Goal: Task Accomplishment & Management: Complete application form

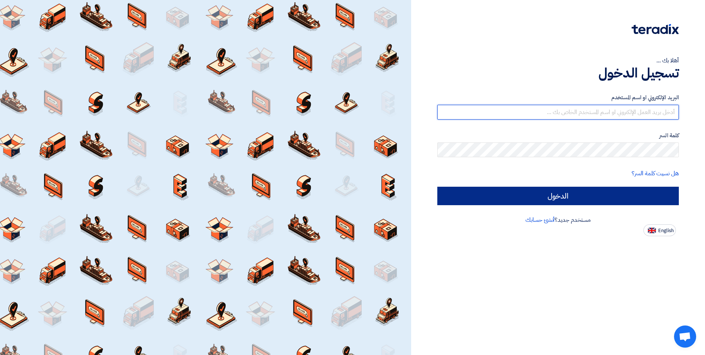
type input "egyseal2015@yahoo.com"
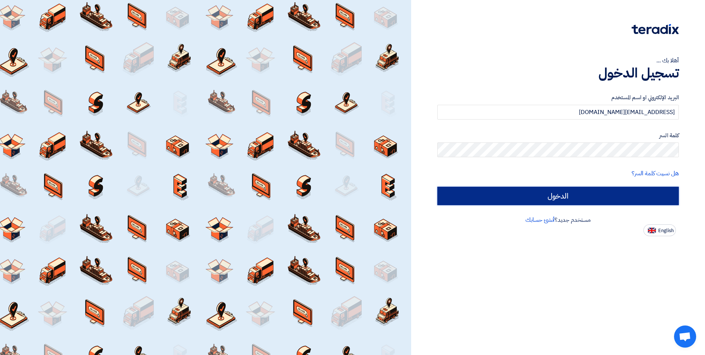
click at [559, 199] on input "الدخول" at bounding box center [558, 196] width 242 height 18
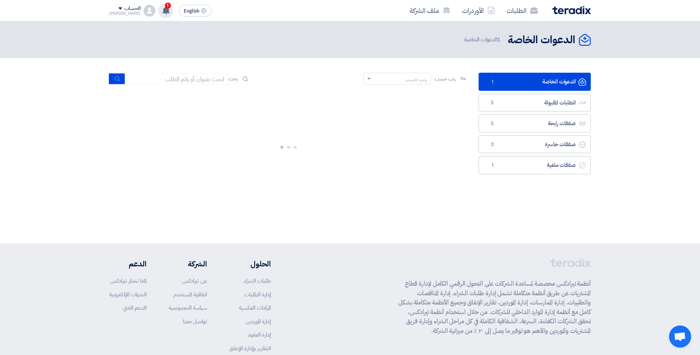
click at [162, 10] on use at bounding box center [165, 10] width 7 height 8
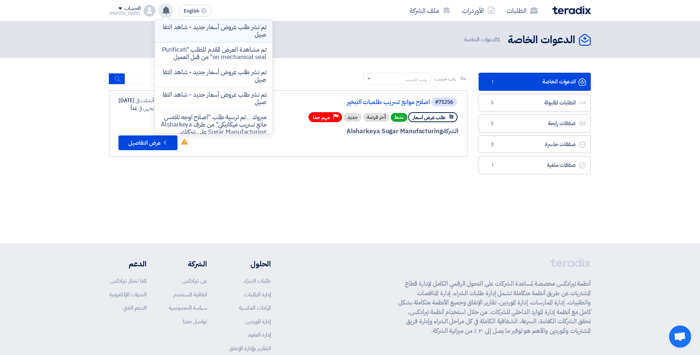
click at [193, 28] on p "تم نشر طلب عروض أسعار جديد - شاهد التفاصيل" at bounding box center [213, 31] width 105 height 15
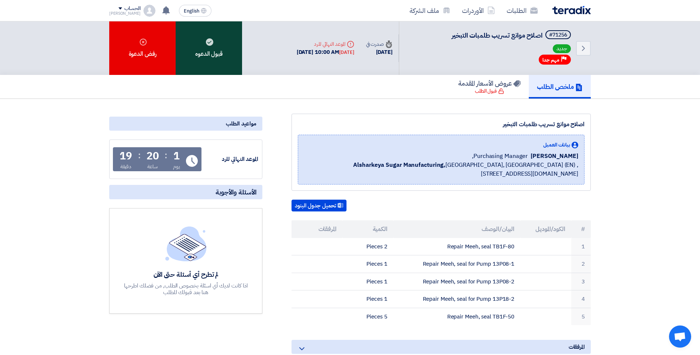
click at [205, 54] on div "قبول الدعوه" at bounding box center [209, 47] width 66 height 53
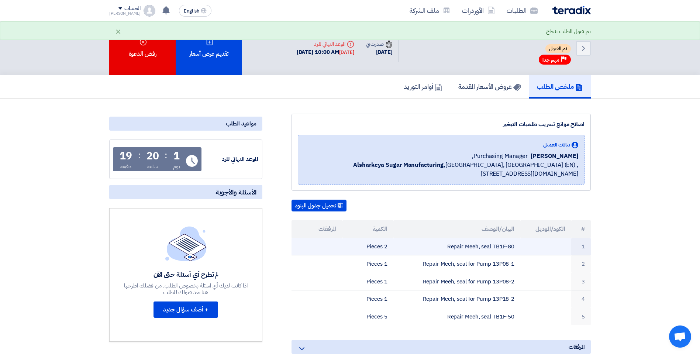
scroll to position [37, 0]
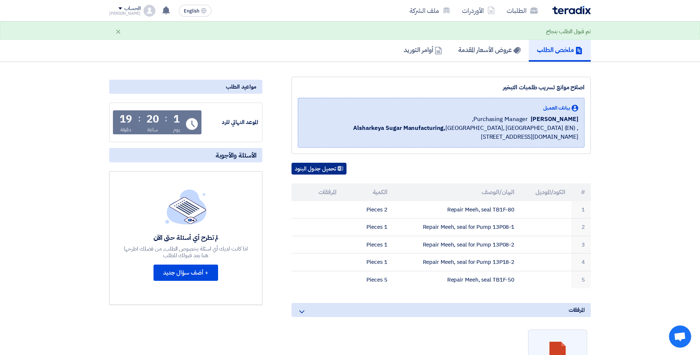
click at [316, 169] on button "تحميل جدول البنود" at bounding box center [318, 169] width 55 height 12
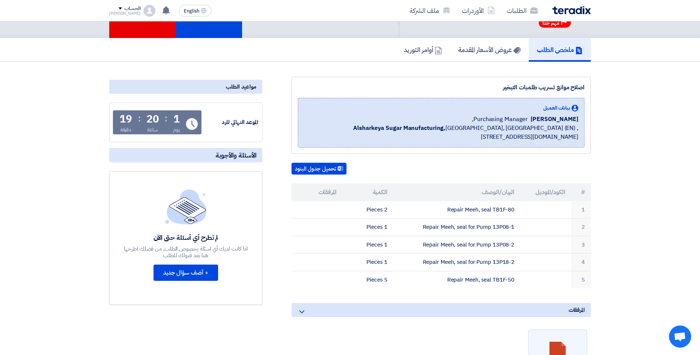
scroll to position [0, 0]
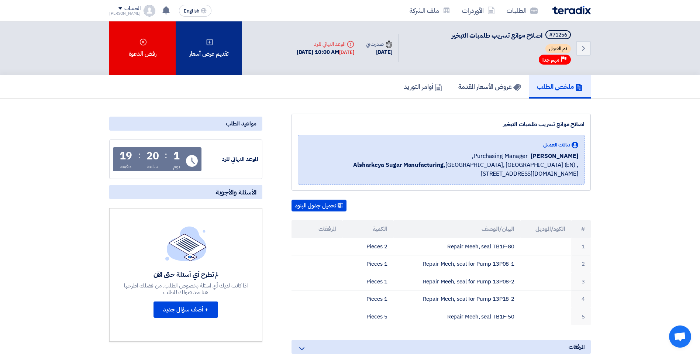
click at [214, 52] on div "تقديم عرض أسعار" at bounding box center [209, 47] width 66 height 53
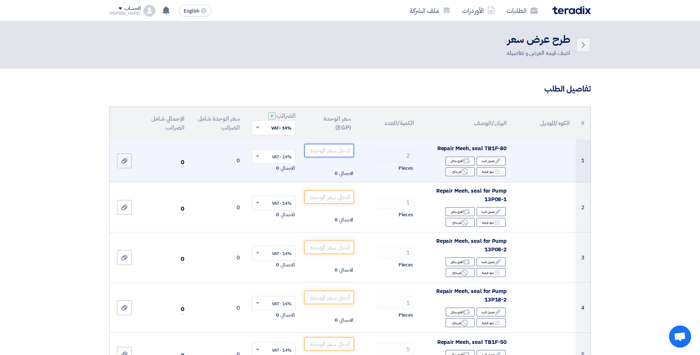
click at [329, 152] on input "number" at bounding box center [329, 150] width 50 height 13
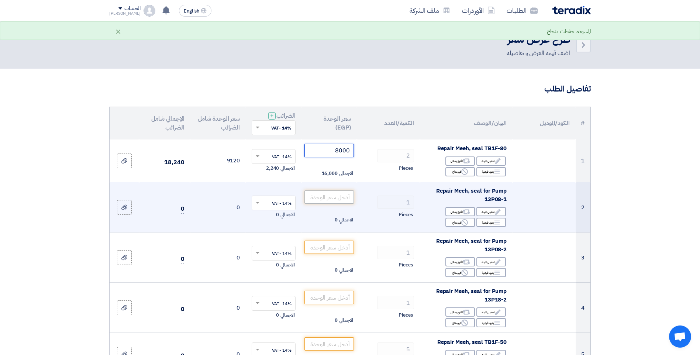
type input "8000"
click at [325, 199] on input "number" at bounding box center [329, 196] width 50 height 13
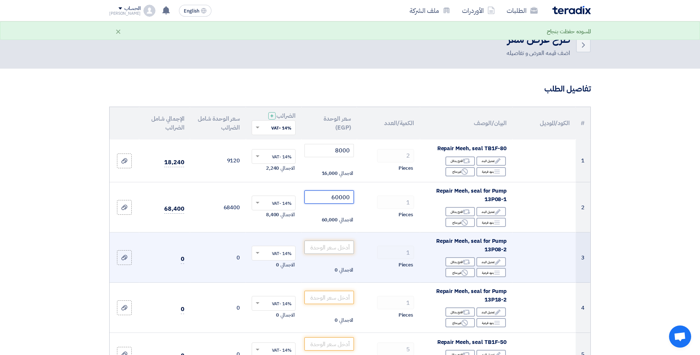
type input "60000"
click at [335, 250] on input "number" at bounding box center [329, 246] width 50 height 13
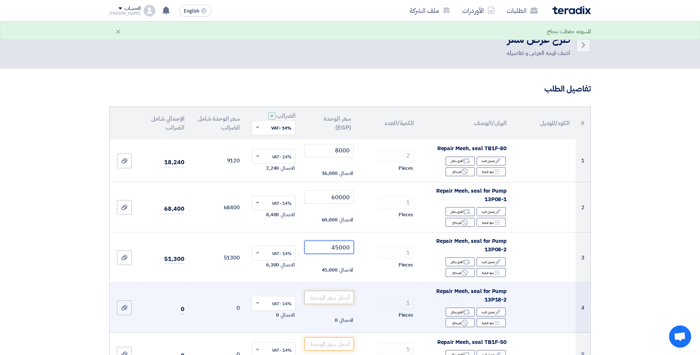
type input "45000"
click at [333, 296] on input "number" at bounding box center [329, 297] width 50 height 13
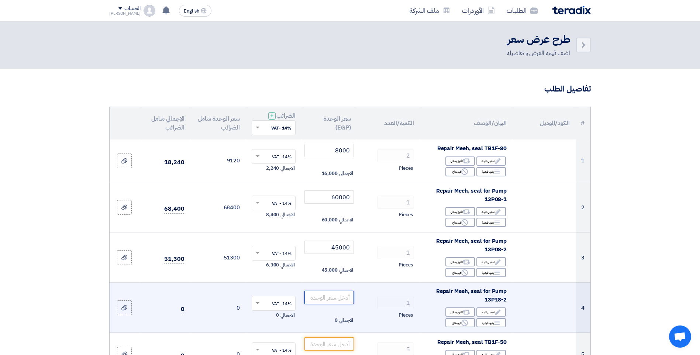
scroll to position [37, 0]
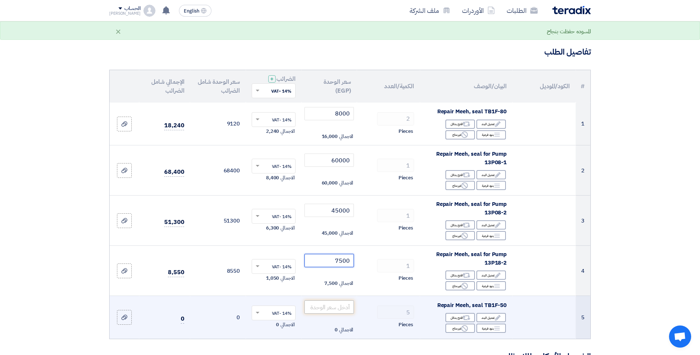
type input "7500"
click at [332, 309] on input "number" at bounding box center [329, 306] width 50 height 13
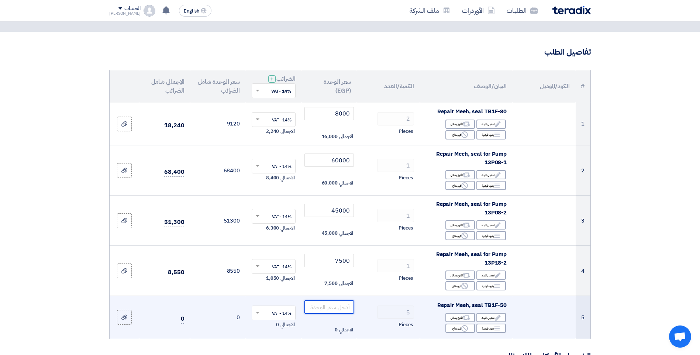
click at [335, 309] on input "number" at bounding box center [329, 306] width 50 height 13
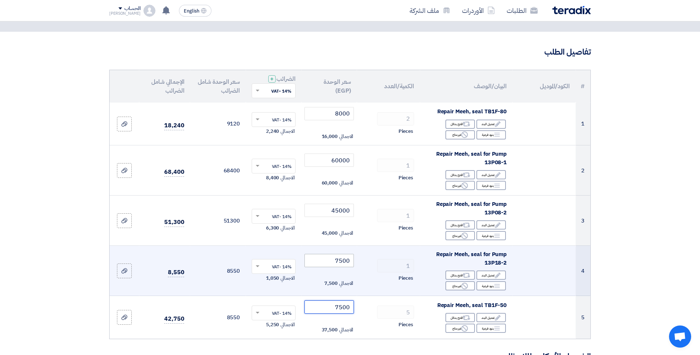
type input "7500"
drag, startPoint x: 336, startPoint y: 261, endPoint x: 351, endPoint y: 261, distance: 15.5
click at [351, 261] on input "7500" at bounding box center [329, 260] width 50 height 13
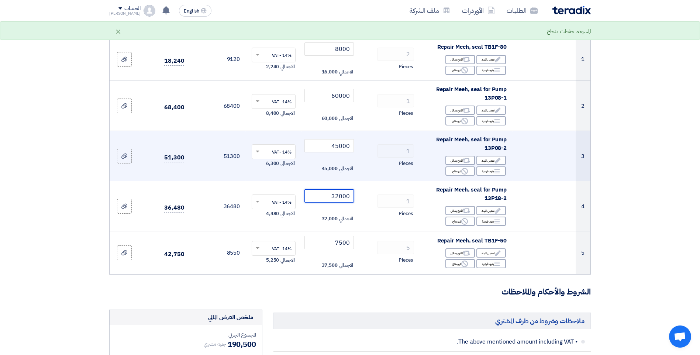
scroll to position [111, 0]
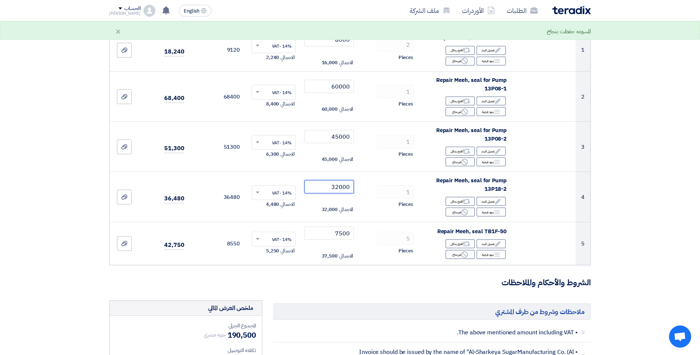
type input "32000"
click at [388, 274] on form "تفاصيل الطلب # الكود/الموديل البيان/الوصف الكمية/العدد سعر الوحدة (EGP) الضرائب…" at bounding box center [349, 358] width 481 height 770
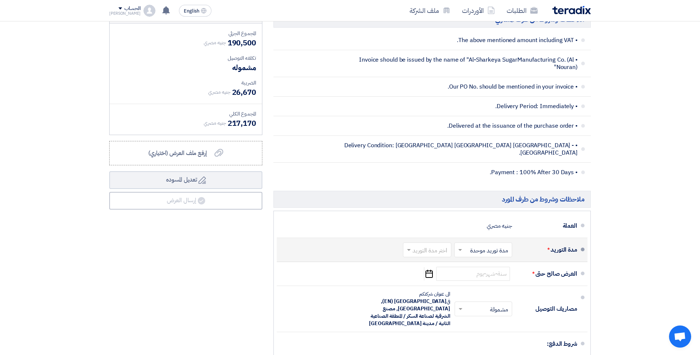
scroll to position [406, 0]
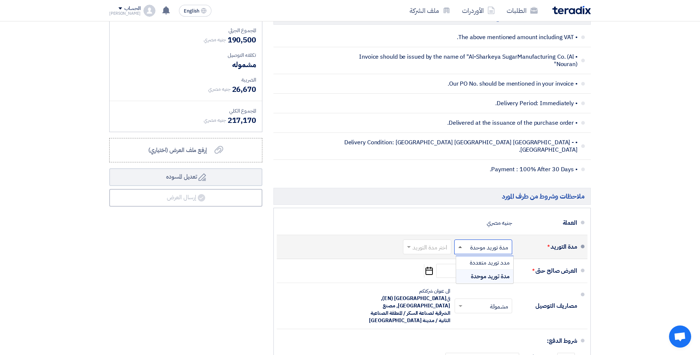
click at [459, 243] on span at bounding box center [458, 246] width 9 height 7
click at [494, 272] on span "مدة توريد موحدة" at bounding box center [490, 276] width 39 height 9
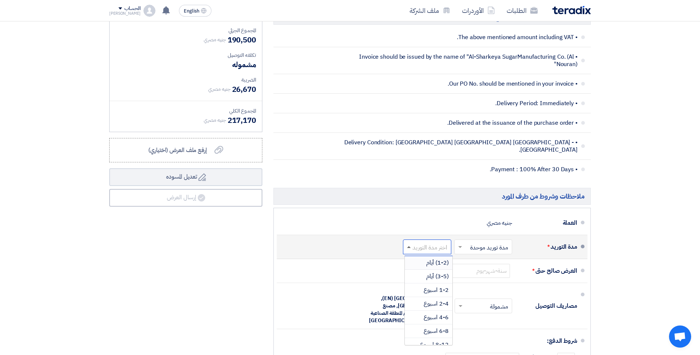
click at [407, 246] on span at bounding box center [409, 247] width 4 height 2
click at [442, 313] on span "4-6 اسبوع" at bounding box center [435, 317] width 25 height 9
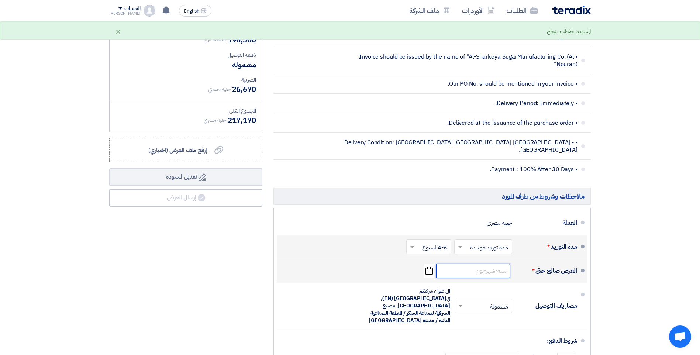
click at [487, 266] on input at bounding box center [473, 271] width 74 height 14
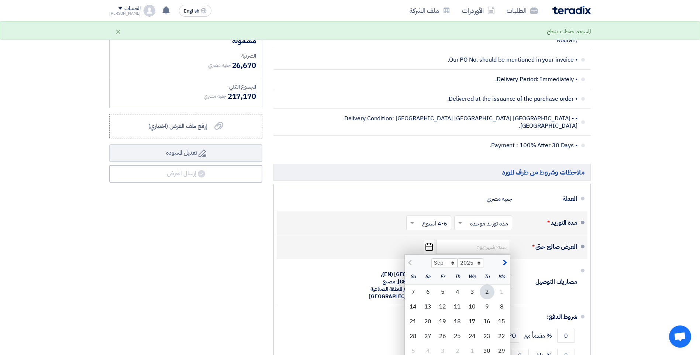
scroll to position [443, 0]
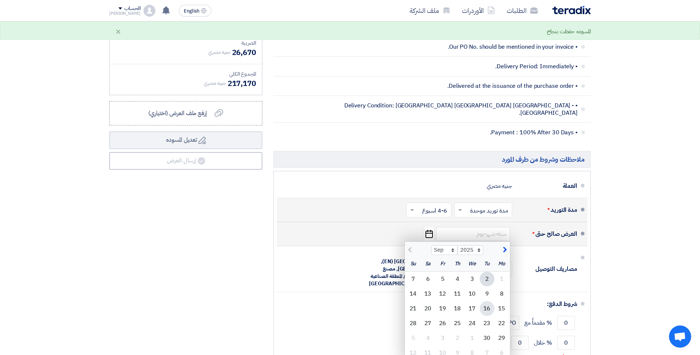
click at [487, 301] on div "16" at bounding box center [486, 308] width 15 height 15
type input "[DATE]"
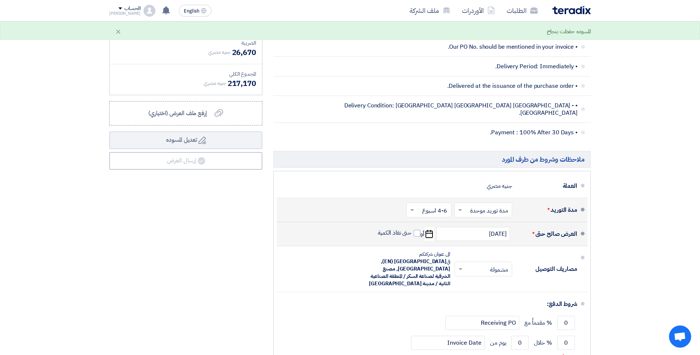
scroll to position [479, 0]
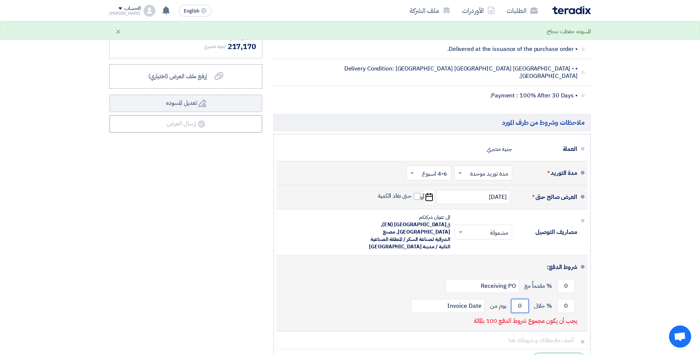
click at [518, 299] on input "0" at bounding box center [520, 306] width 18 height 14
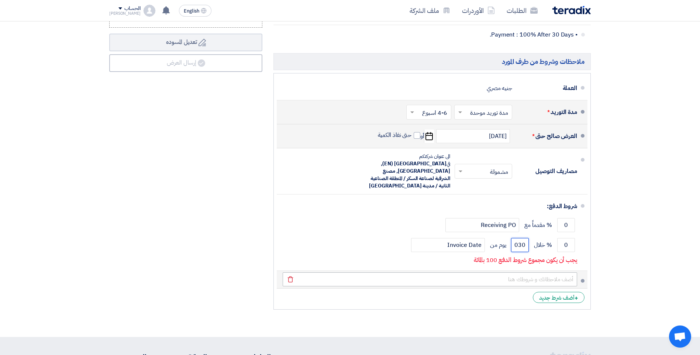
scroll to position [553, 0]
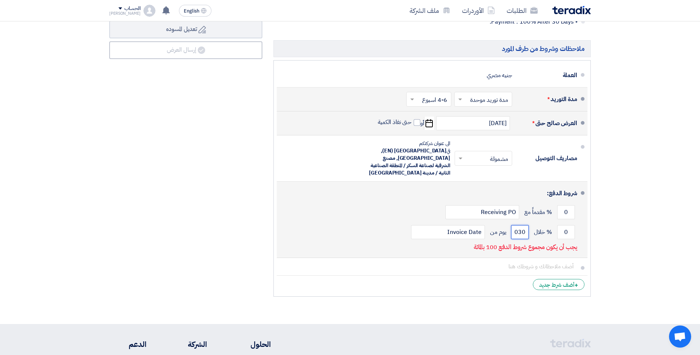
drag, startPoint x: 518, startPoint y: 216, endPoint x: 514, endPoint y: 217, distance: 4.2
click at [514, 225] on input "030" at bounding box center [520, 232] width 18 height 14
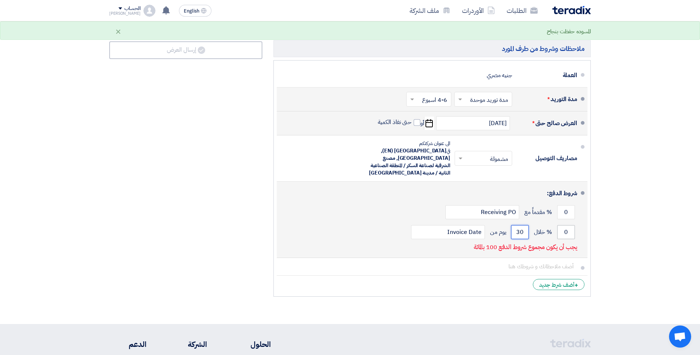
type input "30"
click at [566, 225] on input "0" at bounding box center [566, 232] width 18 height 14
drag, startPoint x: 566, startPoint y: 218, endPoint x: 562, endPoint y: 220, distance: 4.3
click at [562, 225] on input "0" at bounding box center [566, 232] width 18 height 14
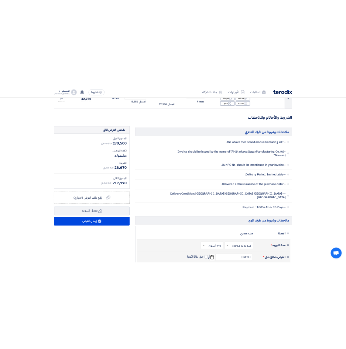
scroll to position [332, 0]
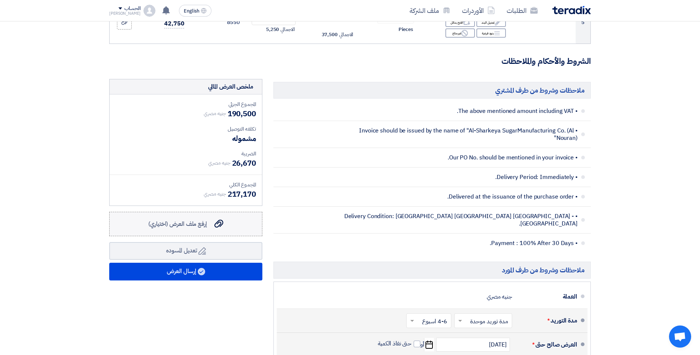
type input "100"
click at [188, 224] on span "إرفع ملف العرض (اختياري)" at bounding box center [177, 223] width 59 height 9
click at [0, 0] on input "إرفع ملف العرض (اختياري) إرفع ملف العرض (اختياري)" at bounding box center [0, 0] width 0 height 0
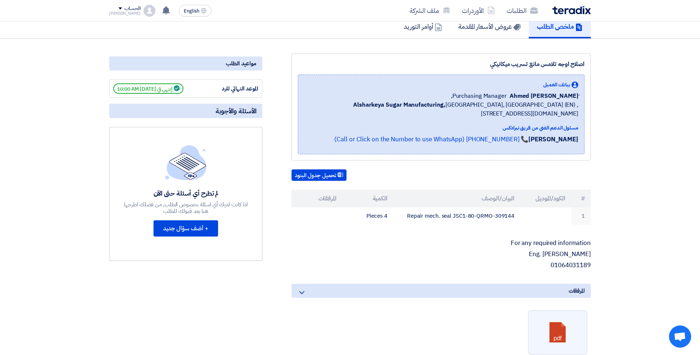
scroll to position [37, 0]
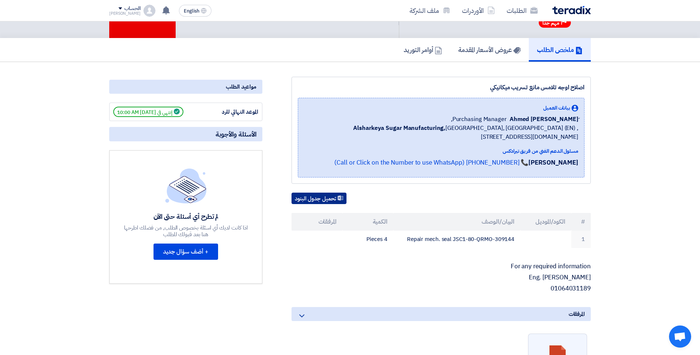
click at [323, 200] on button "تحميل جدول البنود" at bounding box center [318, 198] width 55 height 12
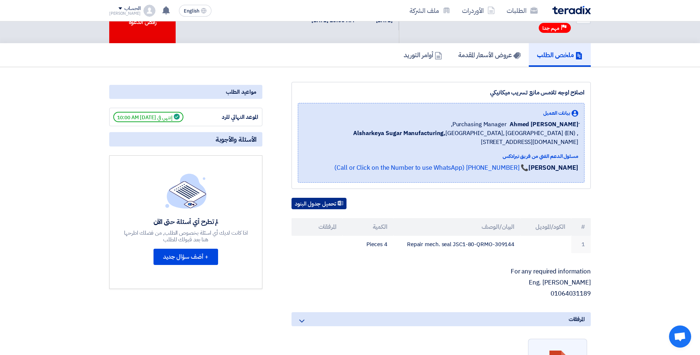
scroll to position [0, 0]
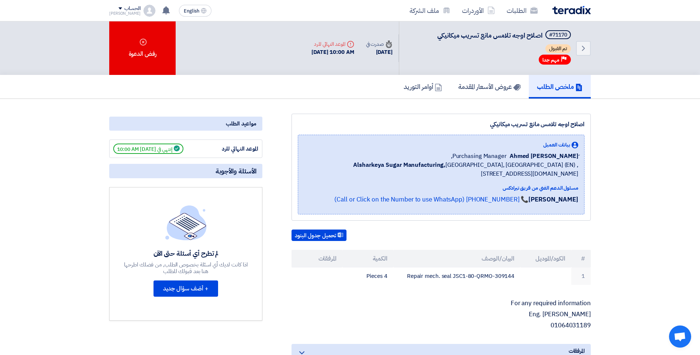
click at [198, 49] on div "Back #71170 اصلاح اوجه تلامس [PERSON_NAME] ميكانيكي تم القبول Priority مهم جدا …" at bounding box center [349, 47] width 481 height 53
click at [162, 12] on use at bounding box center [165, 10] width 7 height 8
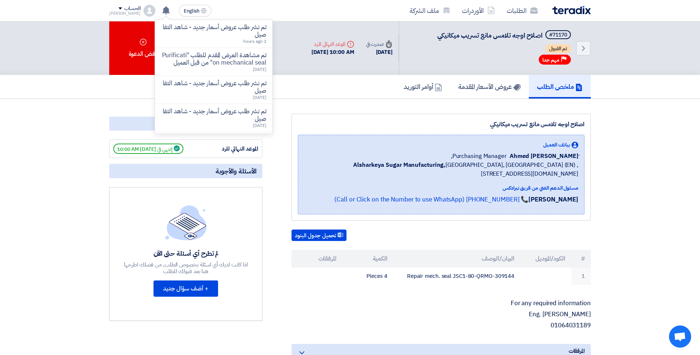
click at [212, 32] on p "تم نشر طلب عروض أسعار جديد - شاهد التفاصيل" at bounding box center [213, 31] width 105 height 15
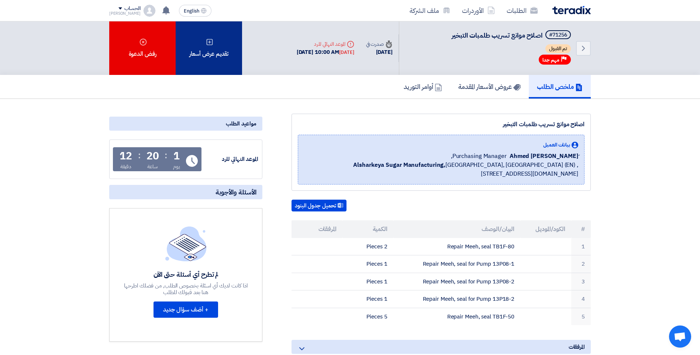
click at [201, 49] on div "تقديم عرض أسعار" at bounding box center [209, 47] width 66 height 53
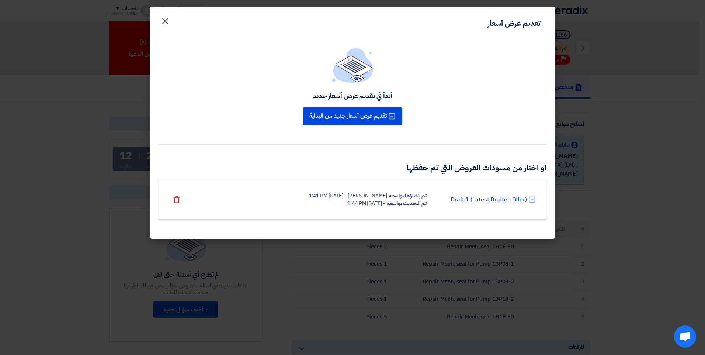
click at [163, 21] on span "×" at bounding box center [165, 21] width 9 height 22
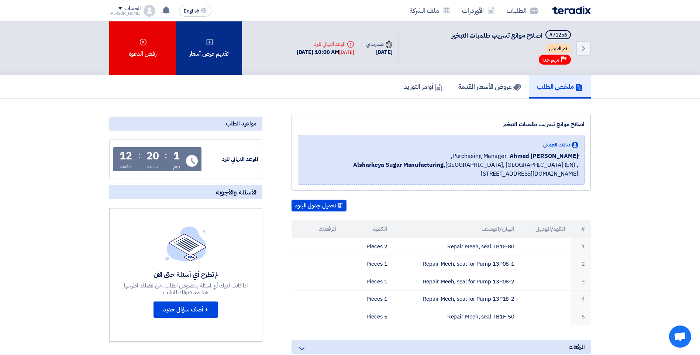
click at [211, 54] on div "تقديم عرض أسعار" at bounding box center [209, 47] width 66 height 53
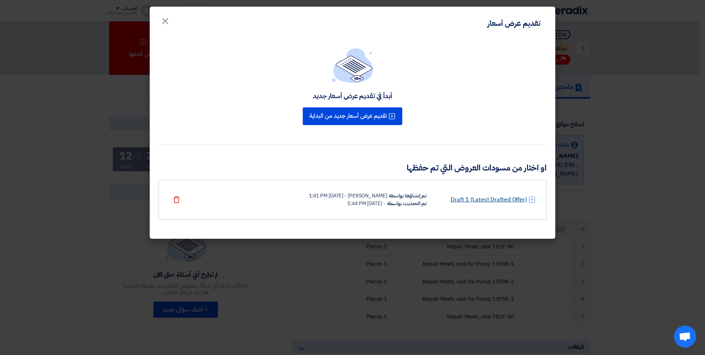
click at [351, 201] on link "Draft 1 (Latest Drafted Offer)" at bounding box center [489, 199] width 76 height 9
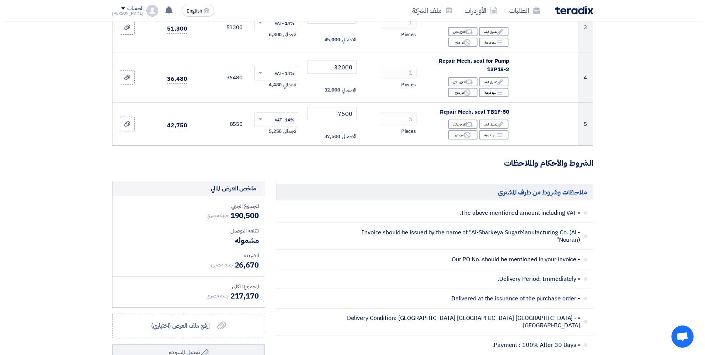
scroll to position [295, 0]
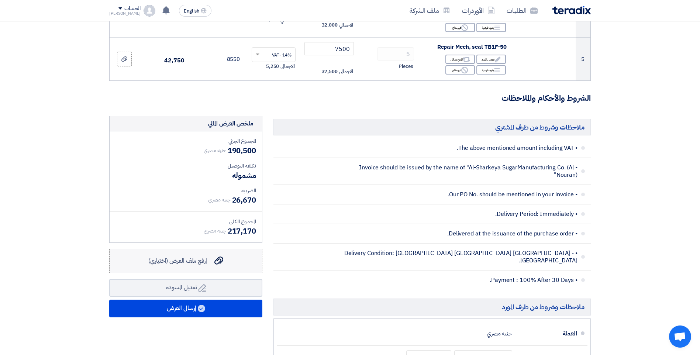
click at [192, 263] on span "إرفع ملف العرض (اختياري)" at bounding box center [177, 260] width 59 height 9
click at [0, 0] on input "إرفع ملف العرض (اختياري) إرفع ملف العرض (اختياري)" at bounding box center [0, 0] width 0 height 0
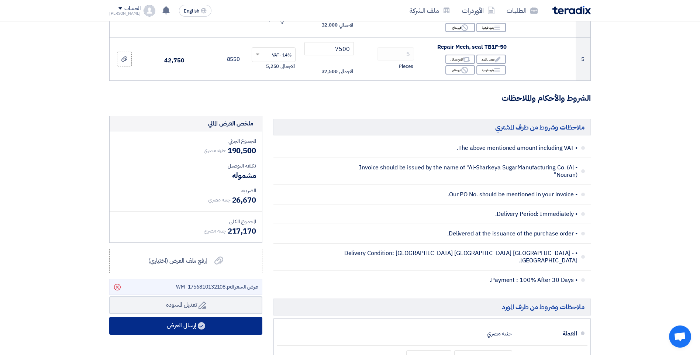
click at [191, 325] on button "إرسال العرض" at bounding box center [185, 326] width 153 height 18
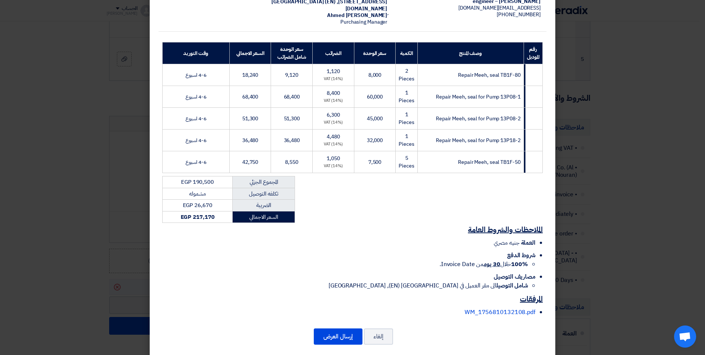
scroll to position [91, 0]
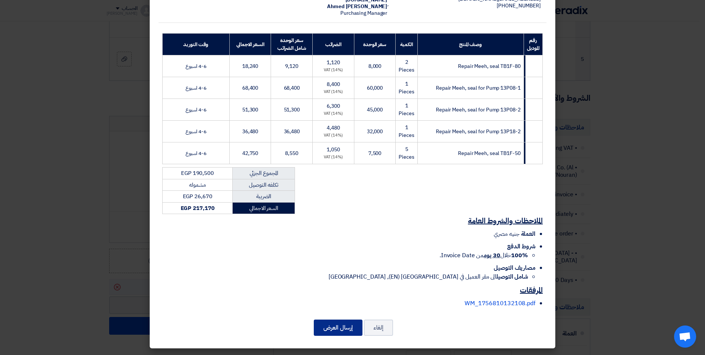
click at [347, 331] on button "إرسال العرض" at bounding box center [338, 327] width 49 height 16
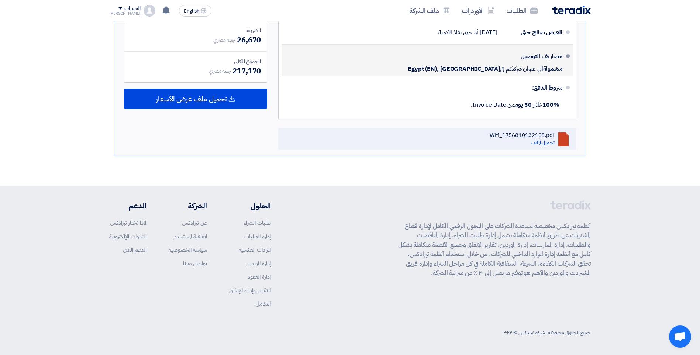
scroll to position [246, 0]
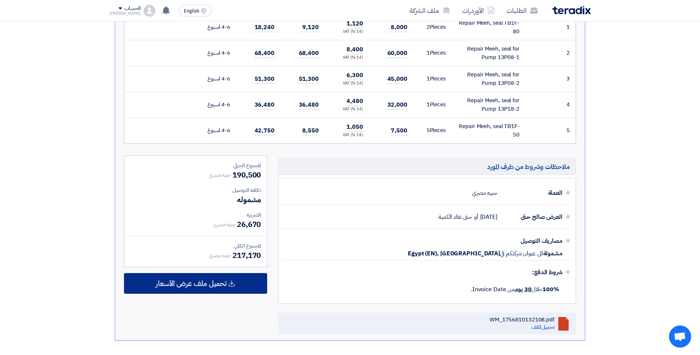
click at [227, 281] on div "تحميل ملف عرض الأسعار" at bounding box center [195, 283] width 143 height 21
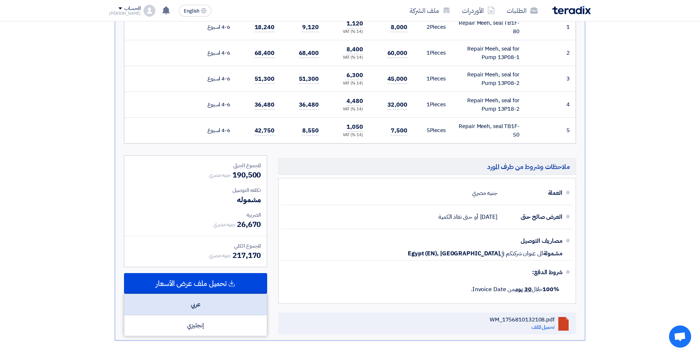
click at [225, 309] on div "عربي" at bounding box center [195, 304] width 142 height 21
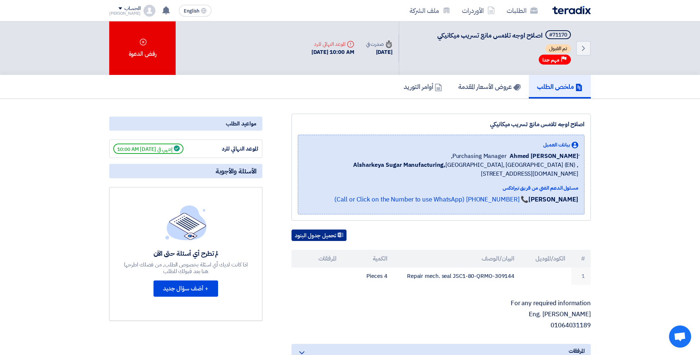
click at [322, 235] on button "تحميل جدول البنود" at bounding box center [318, 235] width 55 height 12
click at [162, 11] on use at bounding box center [165, 10] width 7 height 8
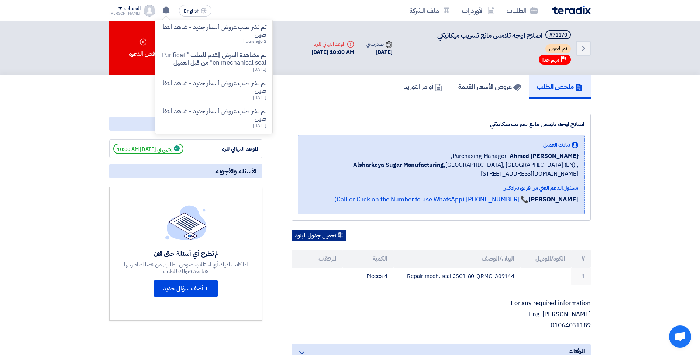
click at [324, 234] on button "تحميل جدول البنود" at bounding box center [318, 235] width 55 height 12
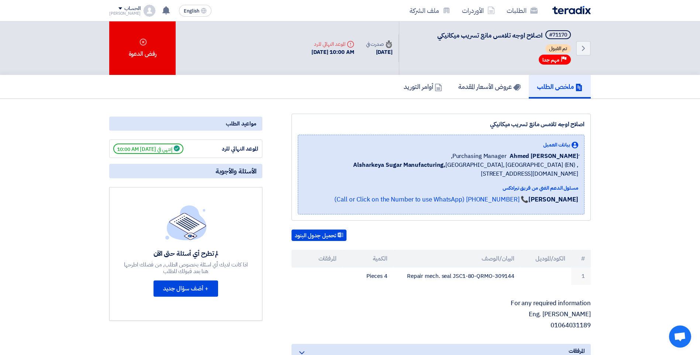
click at [223, 45] on div "Back #71170 اصلاح اوجه تلامس [PERSON_NAME] ميكانيكي تم القبول Priority مهم جدا …" at bounding box center [349, 47] width 481 height 53
